Goal: Transaction & Acquisition: Purchase product/service

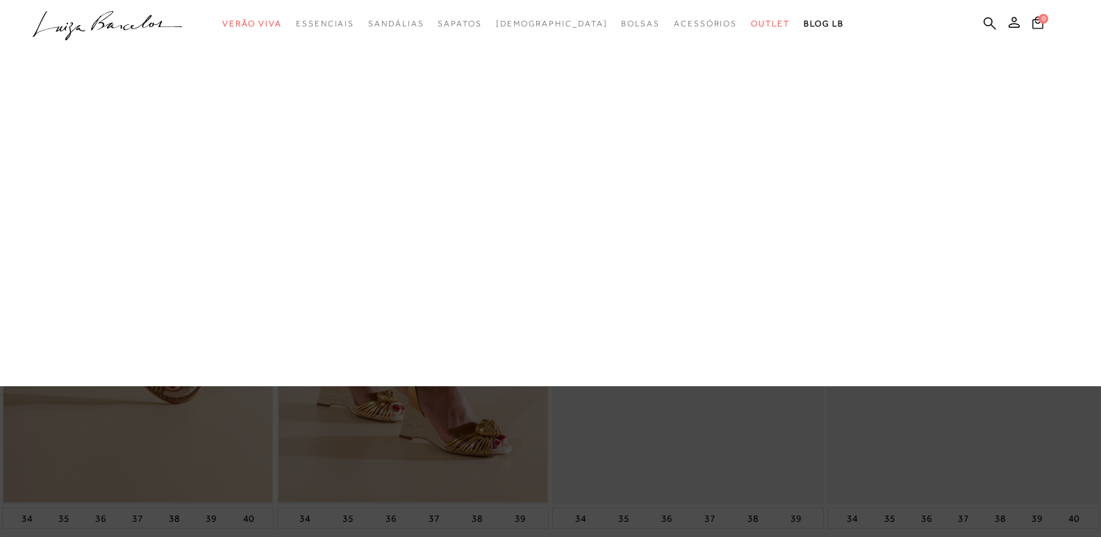
click at [0, 0] on link "[DEMOGRAPHIC_DATA]" at bounding box center [0, 0] width 0 height 0
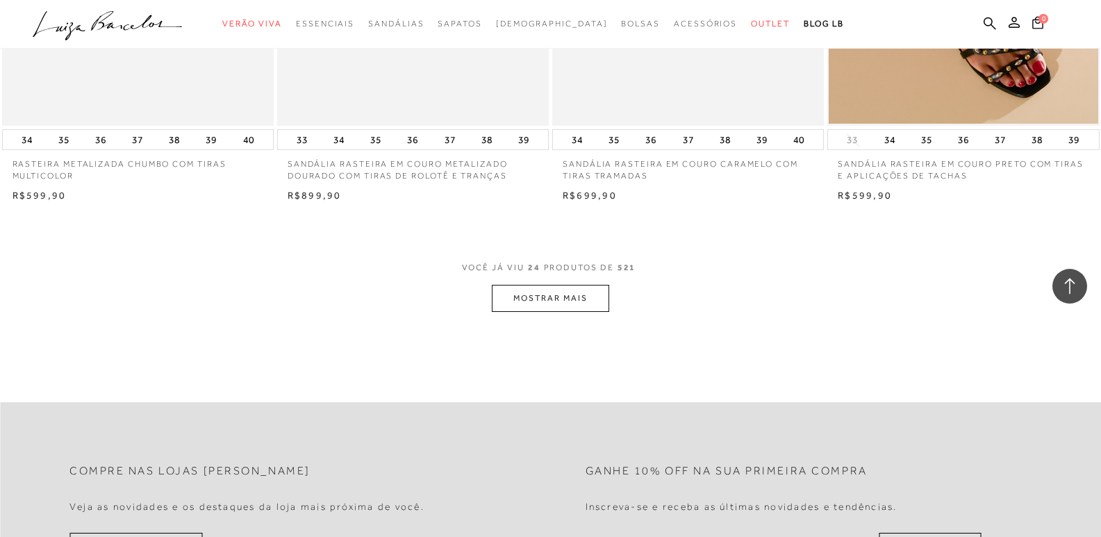
scroll to position [2918, 0]
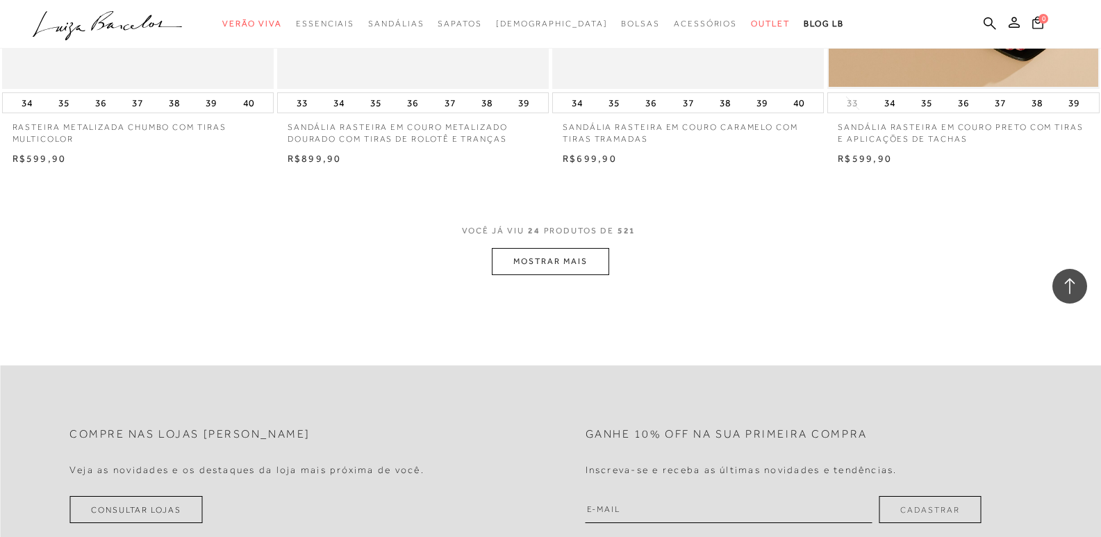
click at [545, 265] on button "MOSTRAR MAIS" at bounding box center [550, 261] width 117 height 27
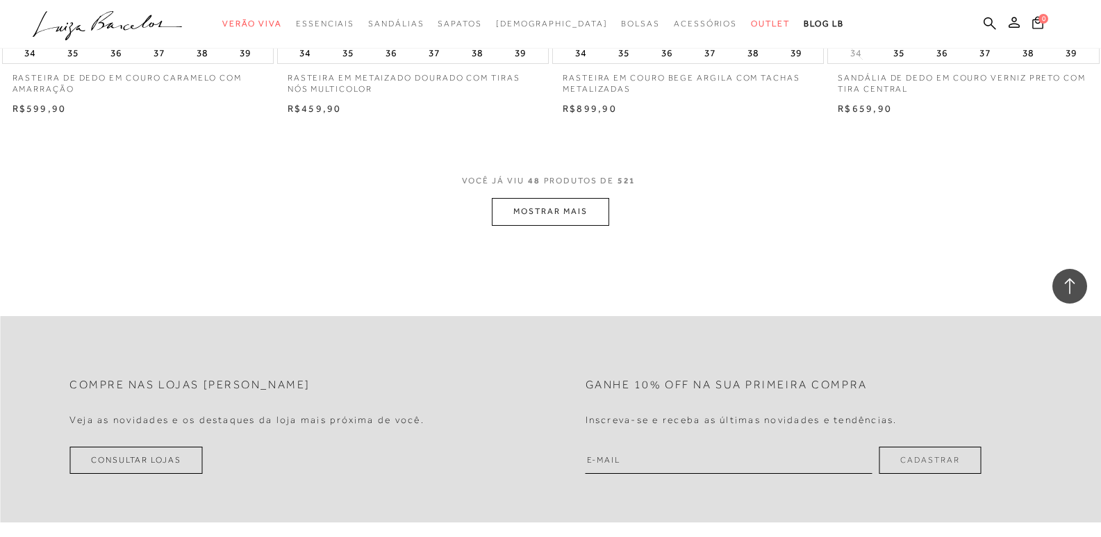
scroll to position [5976, 0]
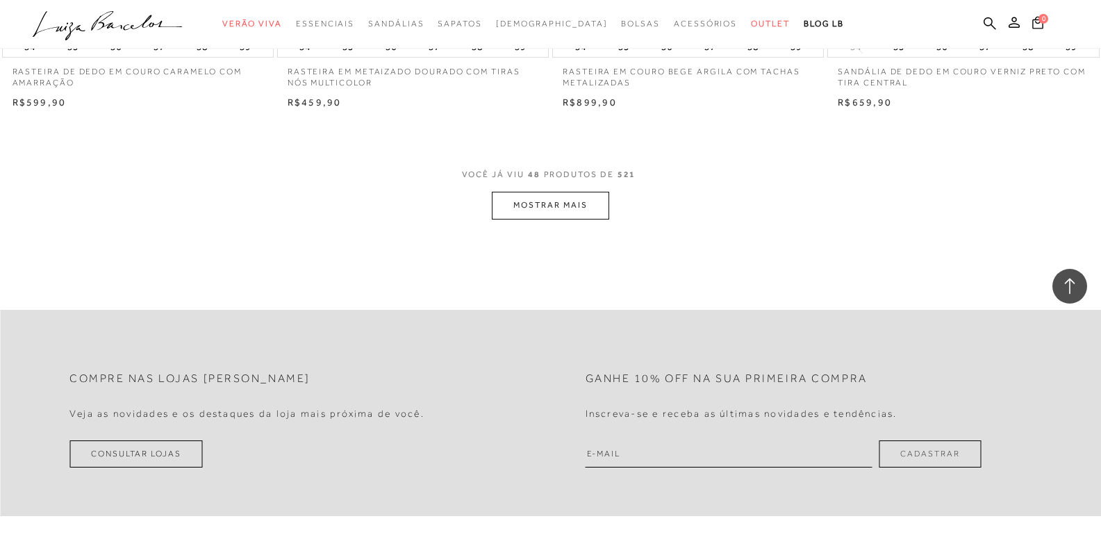
click at [533, 212] on button "MOSTRAR MAIS" at bounding box center [550, 205] width 117 height 27
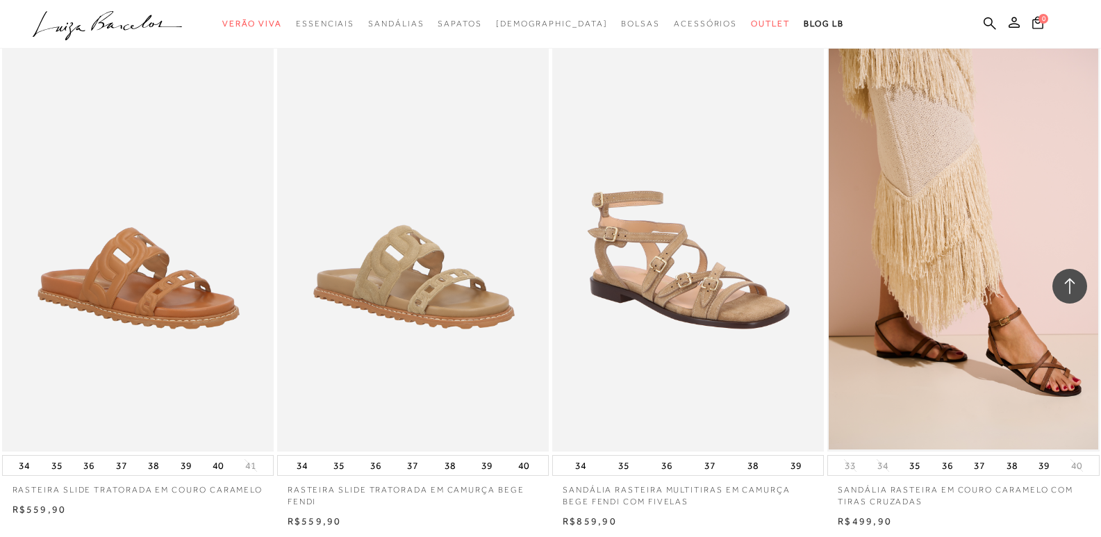
scroll to position [8825, 0]
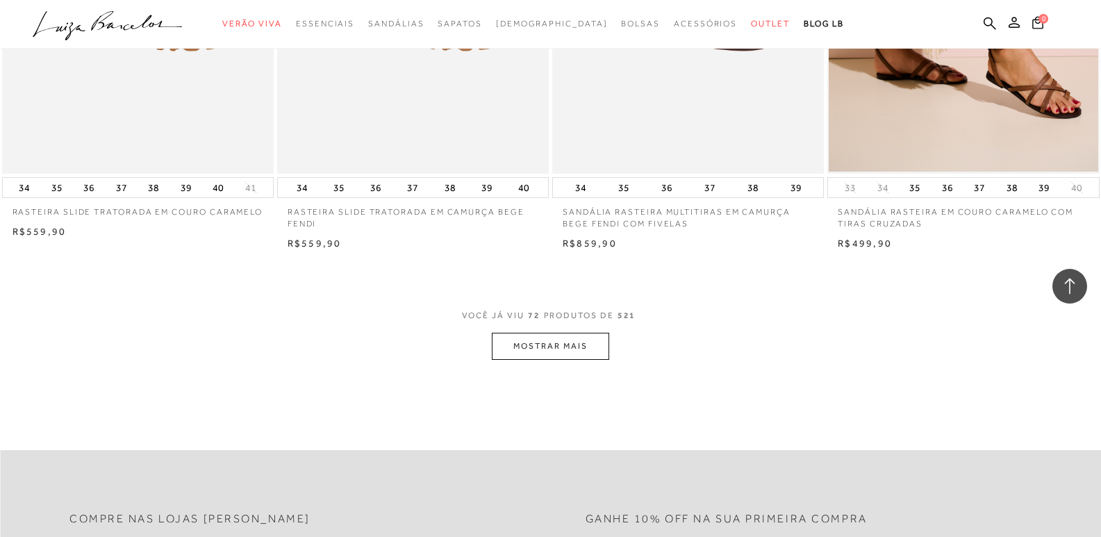
click at [543, 353] on button "MOSTRAR MAIS" at bounding box center [550, 346] width 117 height 27
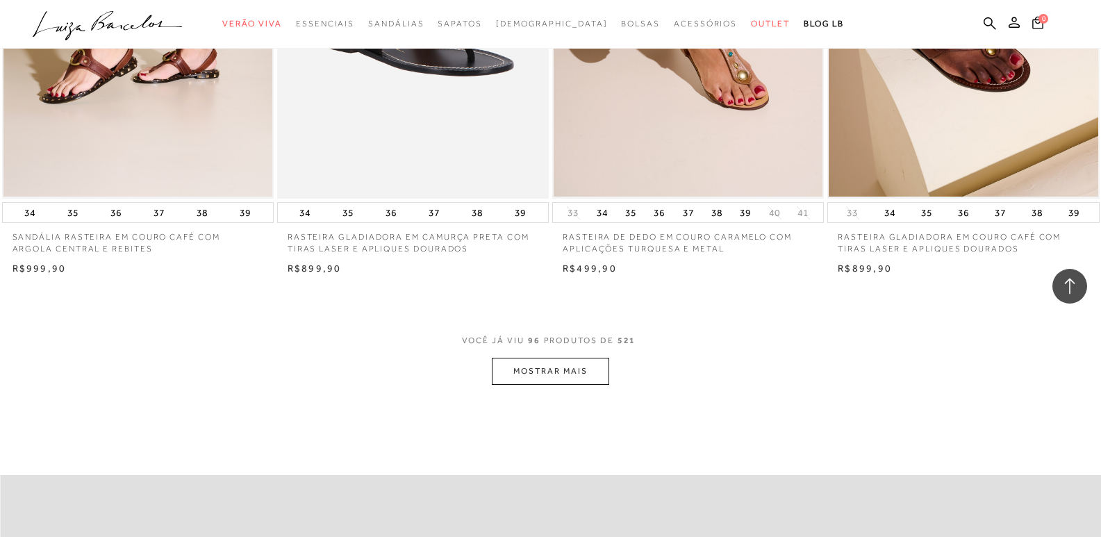
scroll to position [11812, 0]
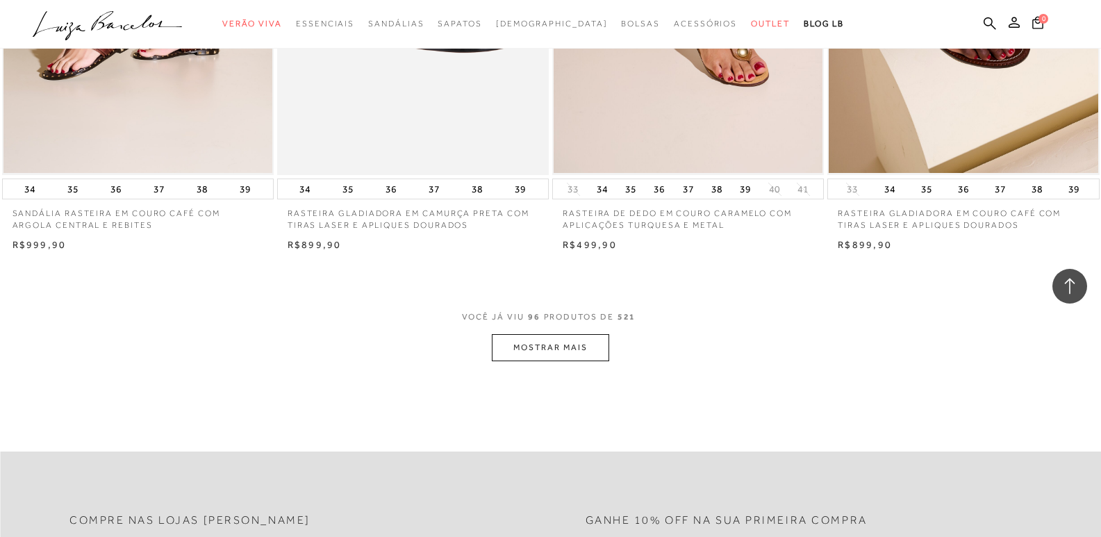
click at [516, 347] on button "MOSTRAR MAIS" at bounding box center [550, 347] width 117 height 27
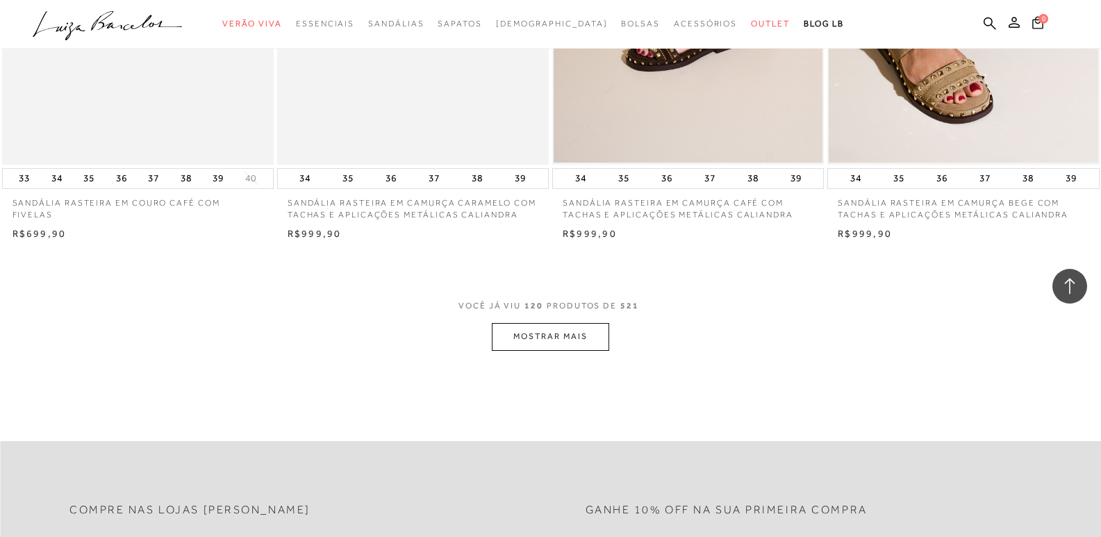
scroll to position [14939, 0]
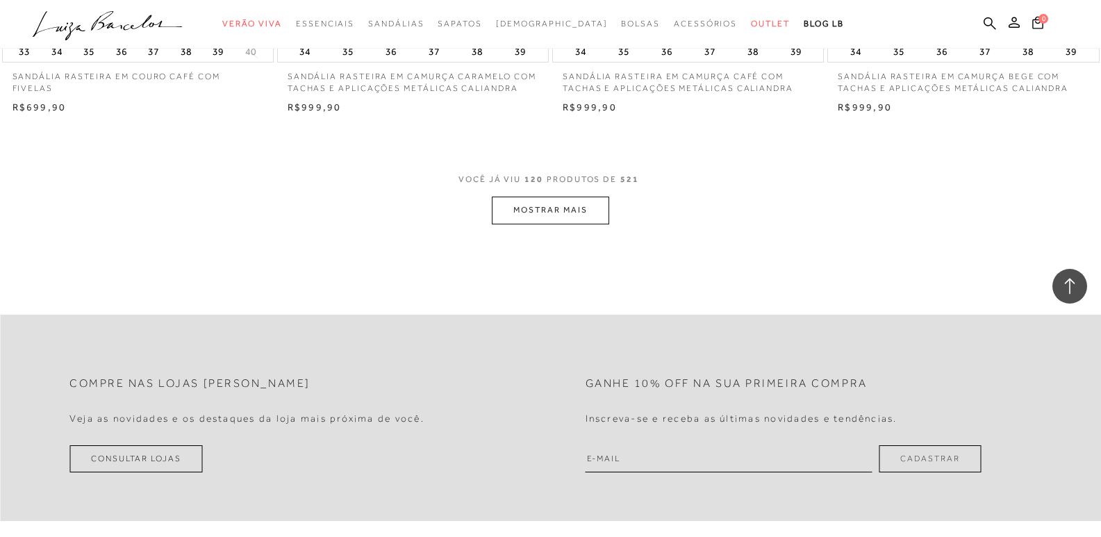
click at [567, 216] on button "MOSTRAR MAIS" at bounding box center [550, 210] width 117 height 27
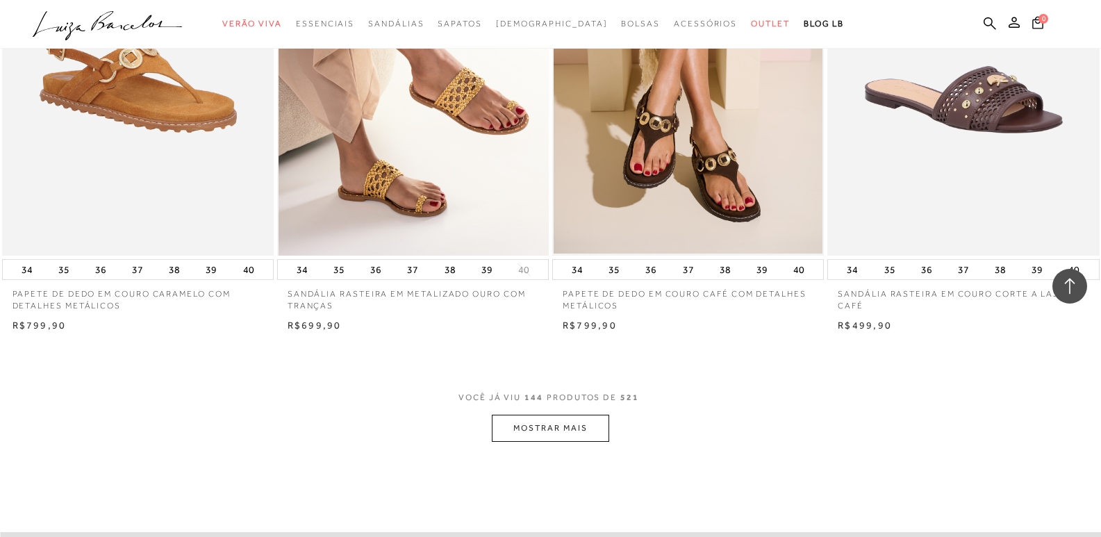
scroll to position [17788, 0]
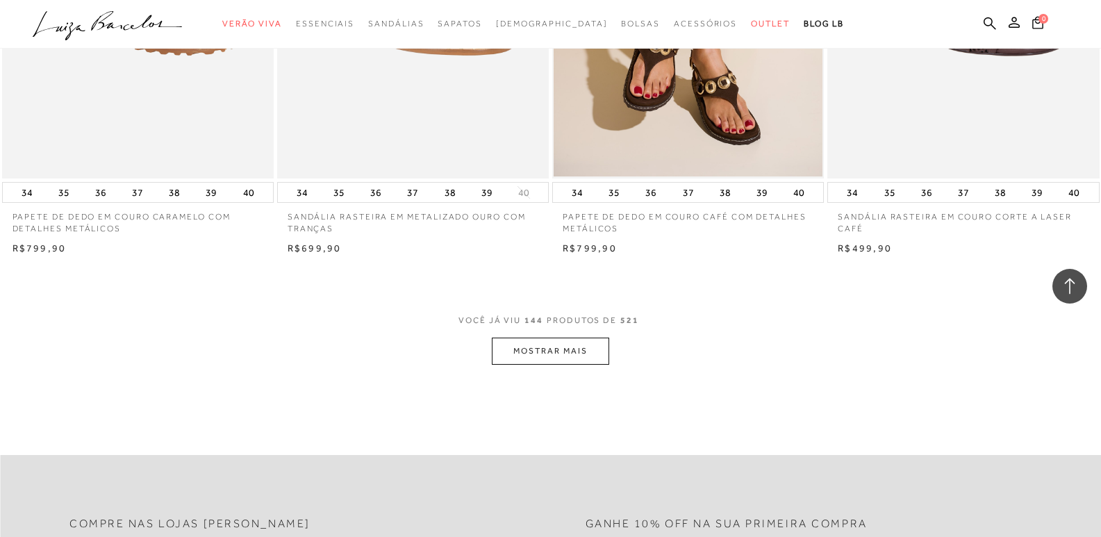
click at [545, 353] on button "MOSTRAR MAIS" at bounding box center [550, 351] width 117 height 27
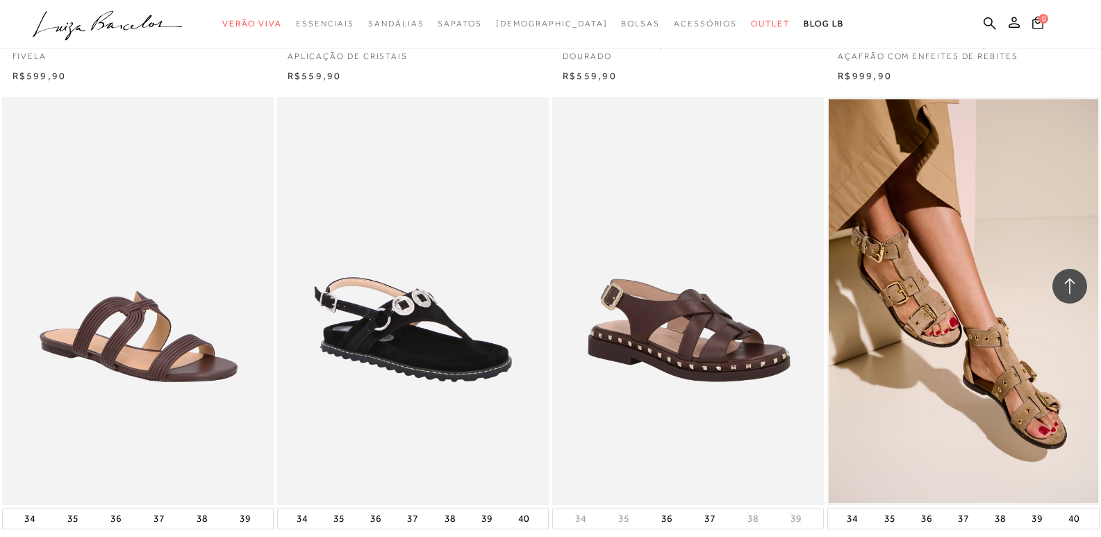
scroll to position [20637, 0]
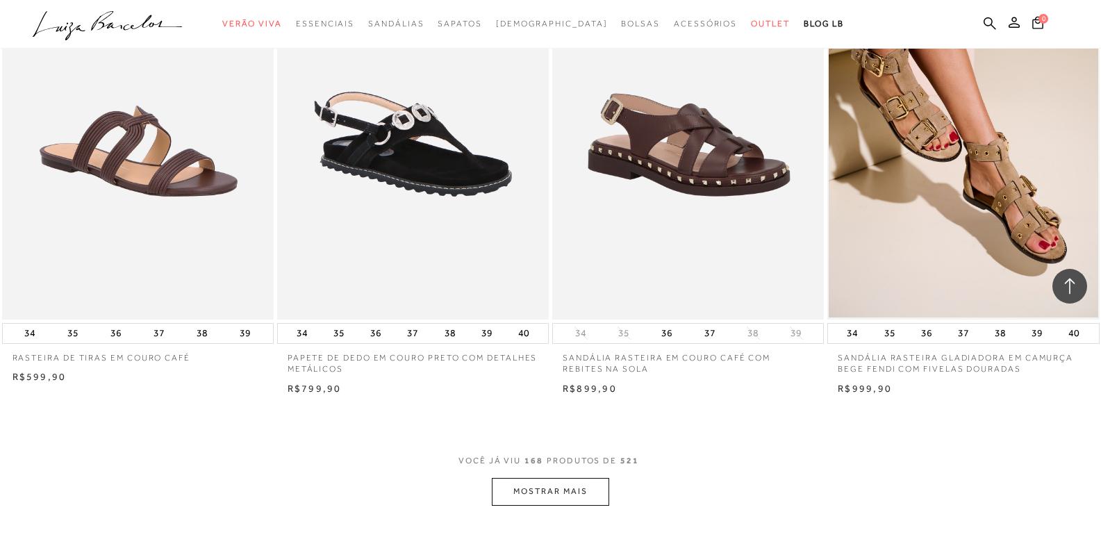
click at [554, 493] on button "MOSTRAR MAIS" at bounding box center [550, 491] width 117 height 27
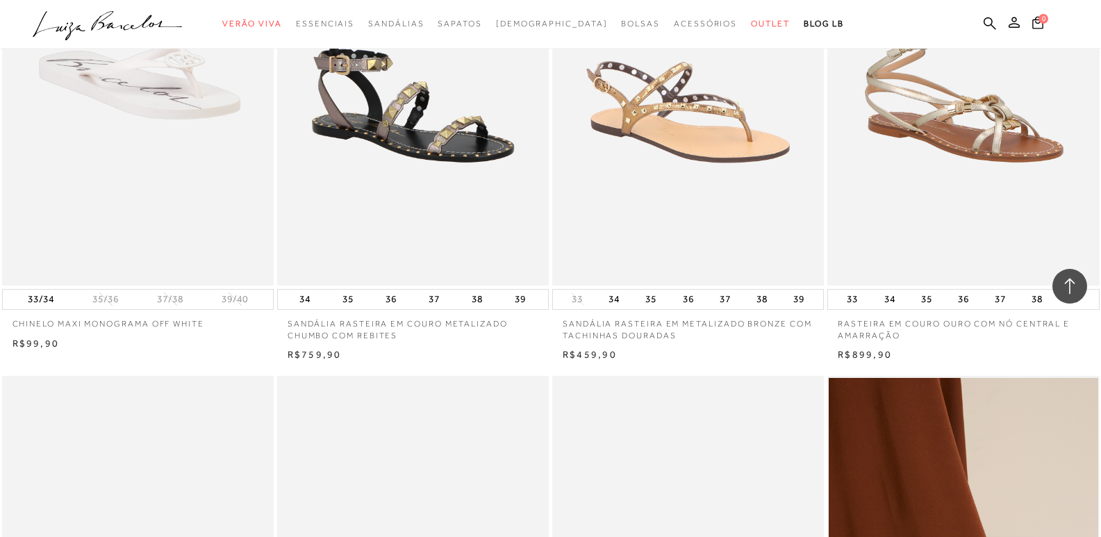
scroll to position [22374, 0]
